Goal: Use online tool/utility: Utilize a website feature to perform a specific function

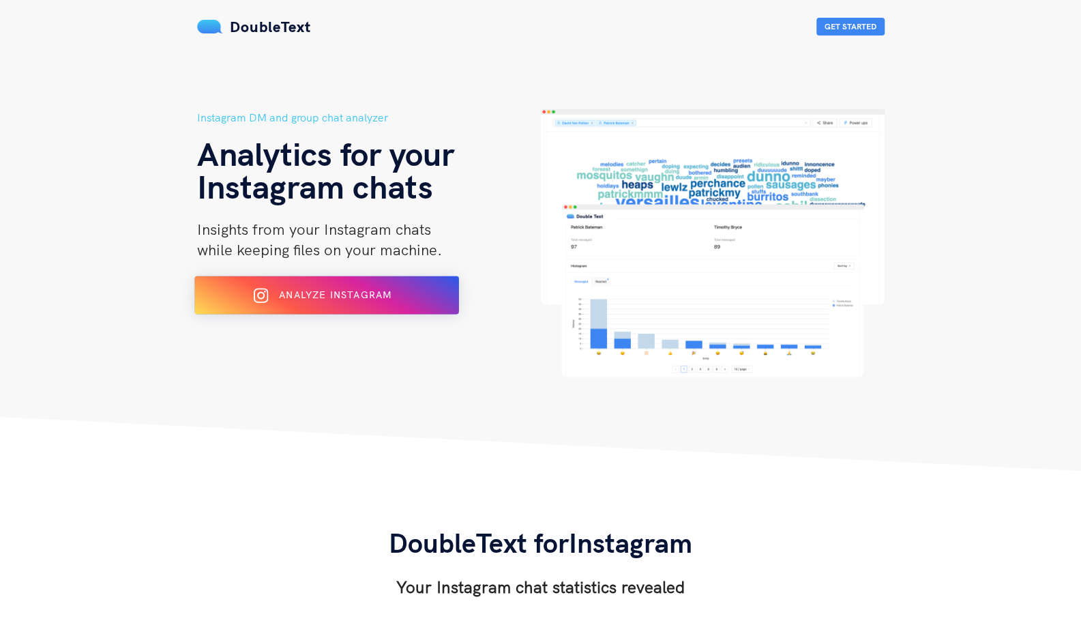
drag, startPoint x: 0, startPoint y: 0, endPoint x: 253, endPoint y: 295, distance: 388.8
click at [253, 295] on div "Analyze Instagram" at bounding box center [325, 295] width 215 height 22
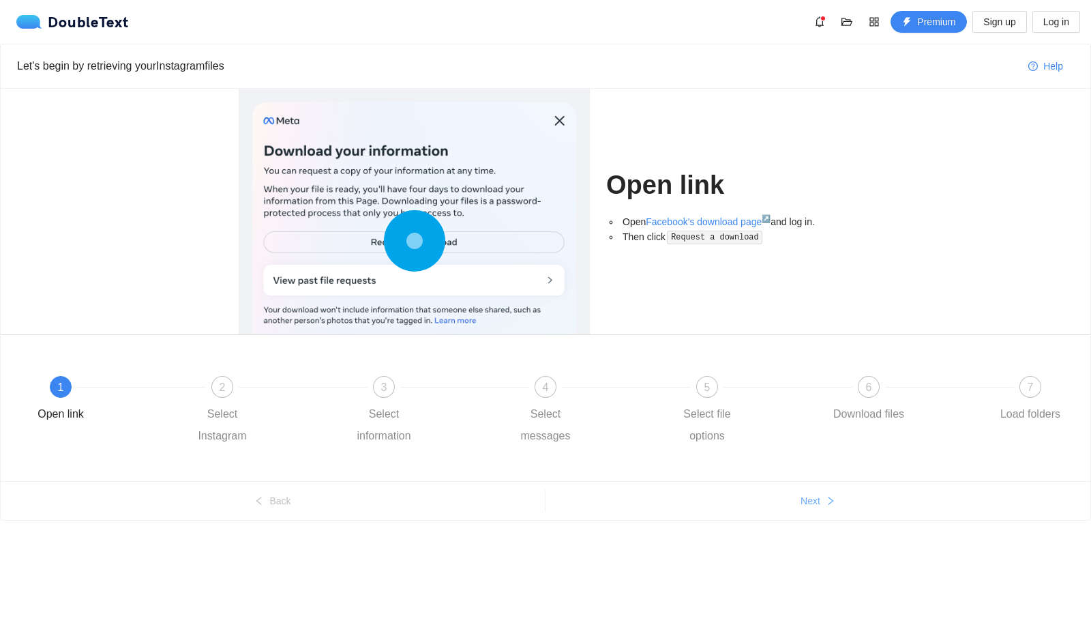
click at [826, 499] on icon "right" at bounding box center [831, 501] width 10 height 10
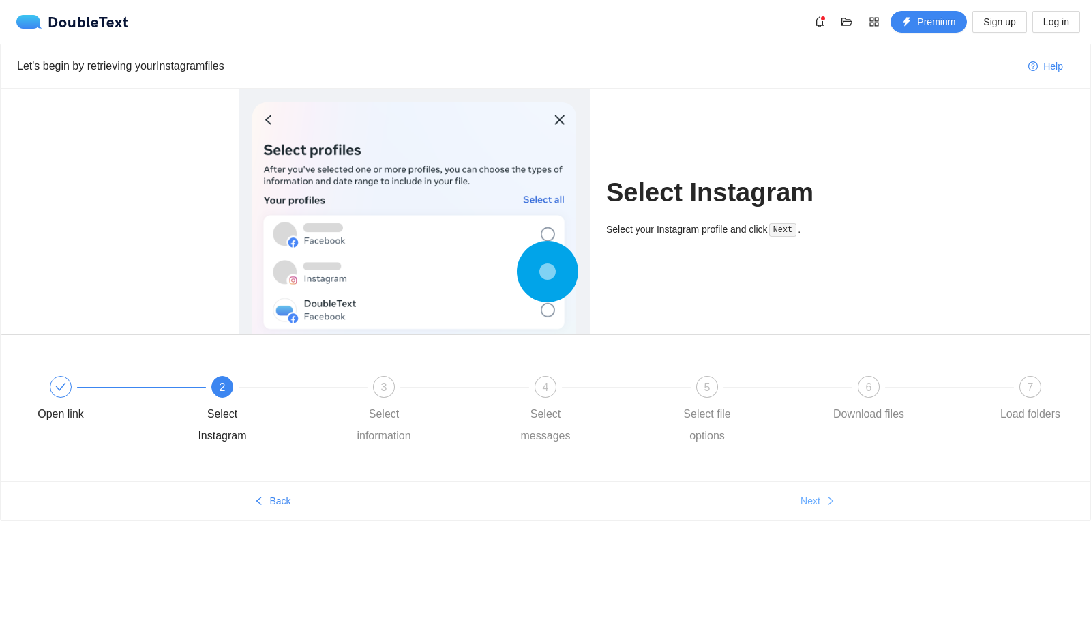
click at [826, 499] on icon "right" at bounding box center [831, 501] width 10 height 10
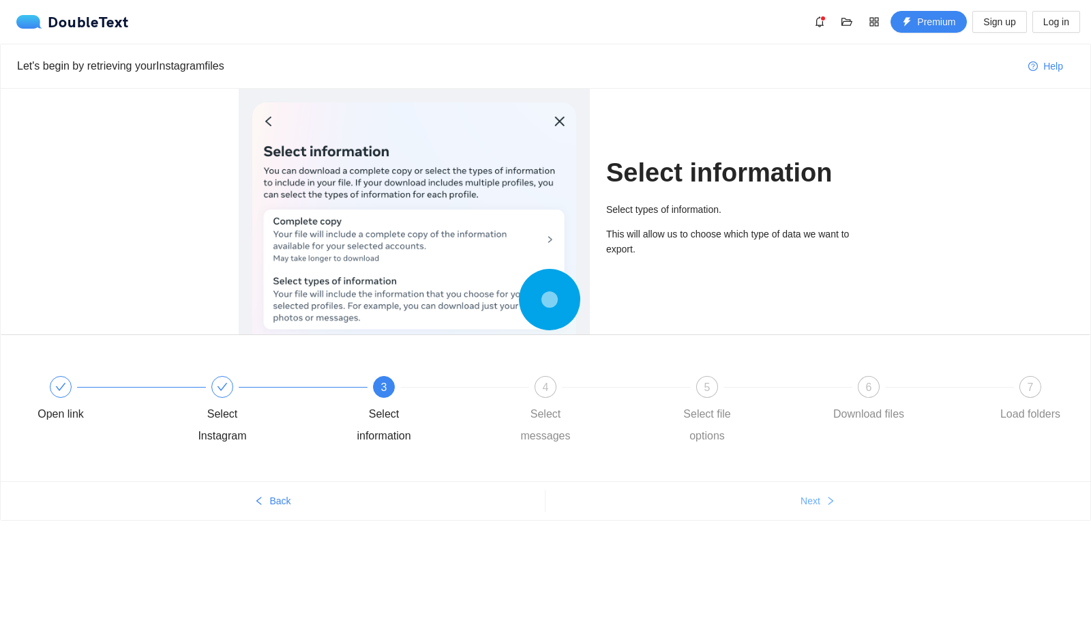
click at [788, 507] on button "Next" at bounding box center [818, 501] width 545 height 22
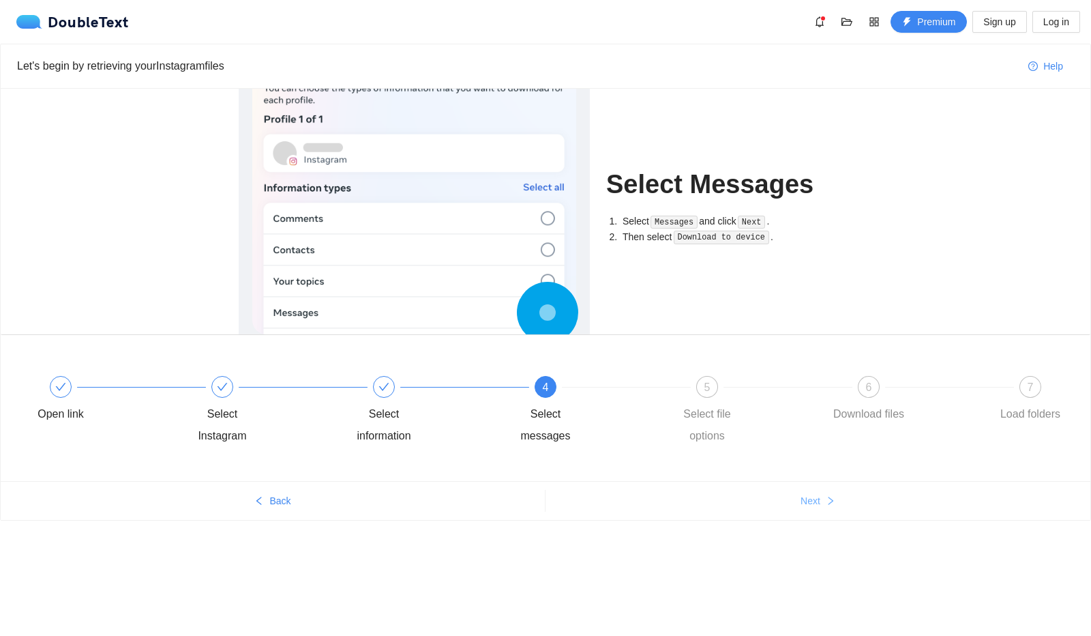
click at [788, 507] on button "Next" at bounding box center [818, 501] width 545 height 22
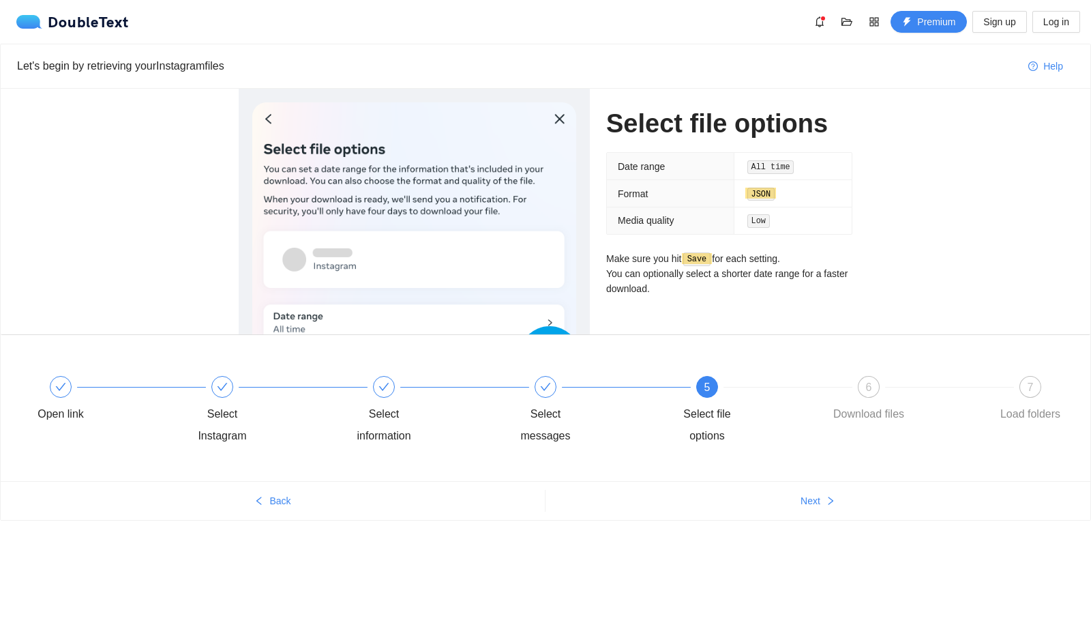
click at [815, 487] on ul "Back Next" at bounding box center [546, 500] width 1090 height 39
click at [809, 502] on span "Next" at bounding box center [811, 500] width 20 height 15
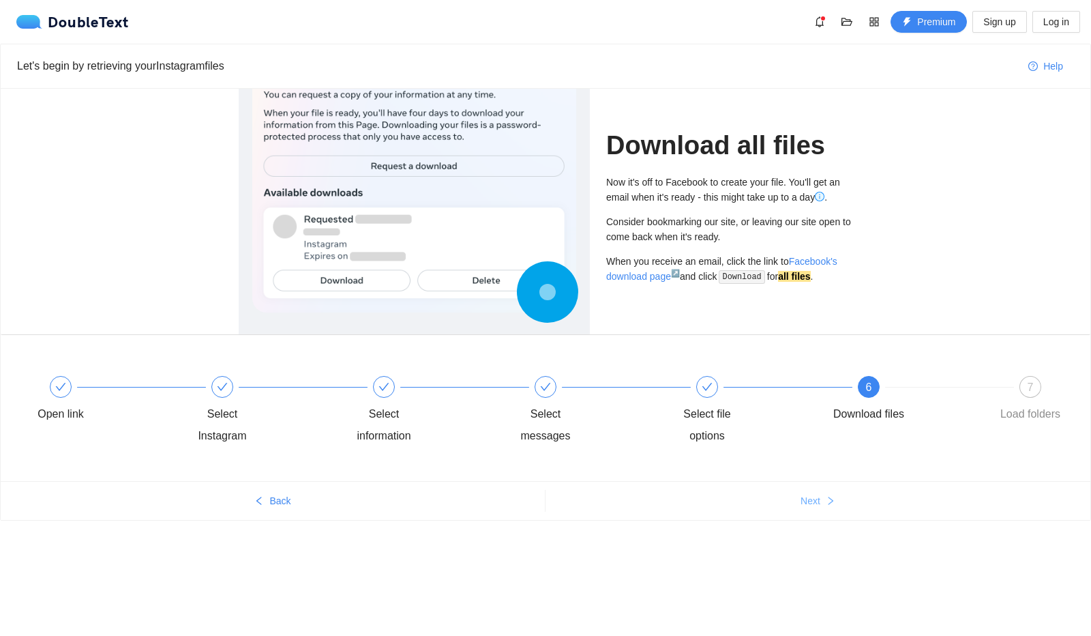
click at [815, 501] on span "Next" at bounding box center [811, 500] width 20 height 15
